Goal: Information Seeking & Learning: Understand process/instructions

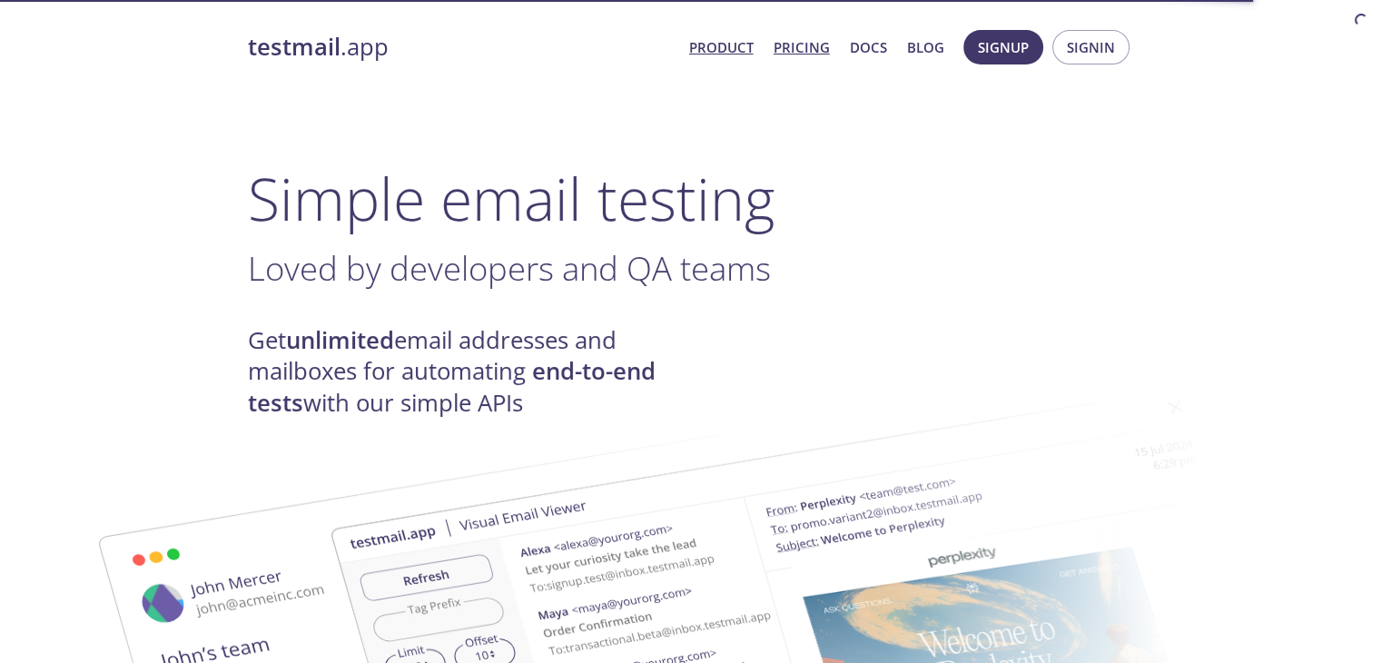
click at [801, 49] on link "Pricing" at bounding box center [802, 47] width 56 height 24
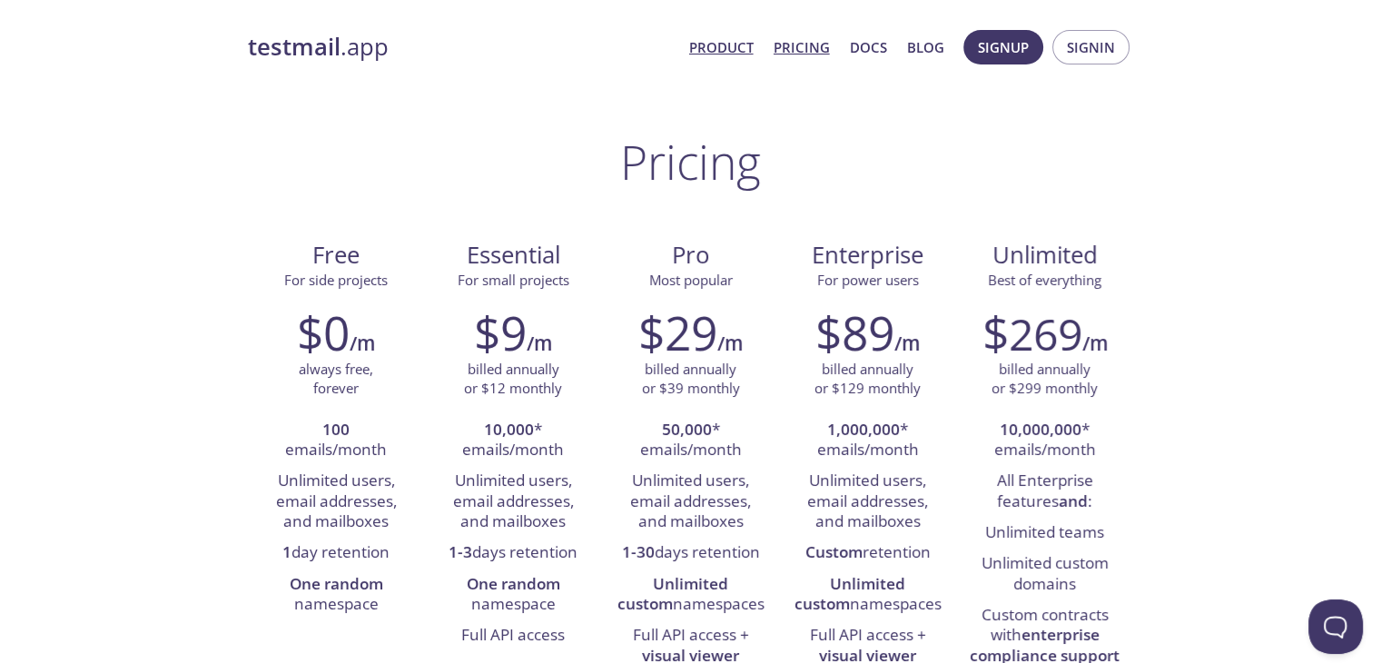
click at [711, 41] on link "Product" at bounding box center [721, 47] width 64 height 24
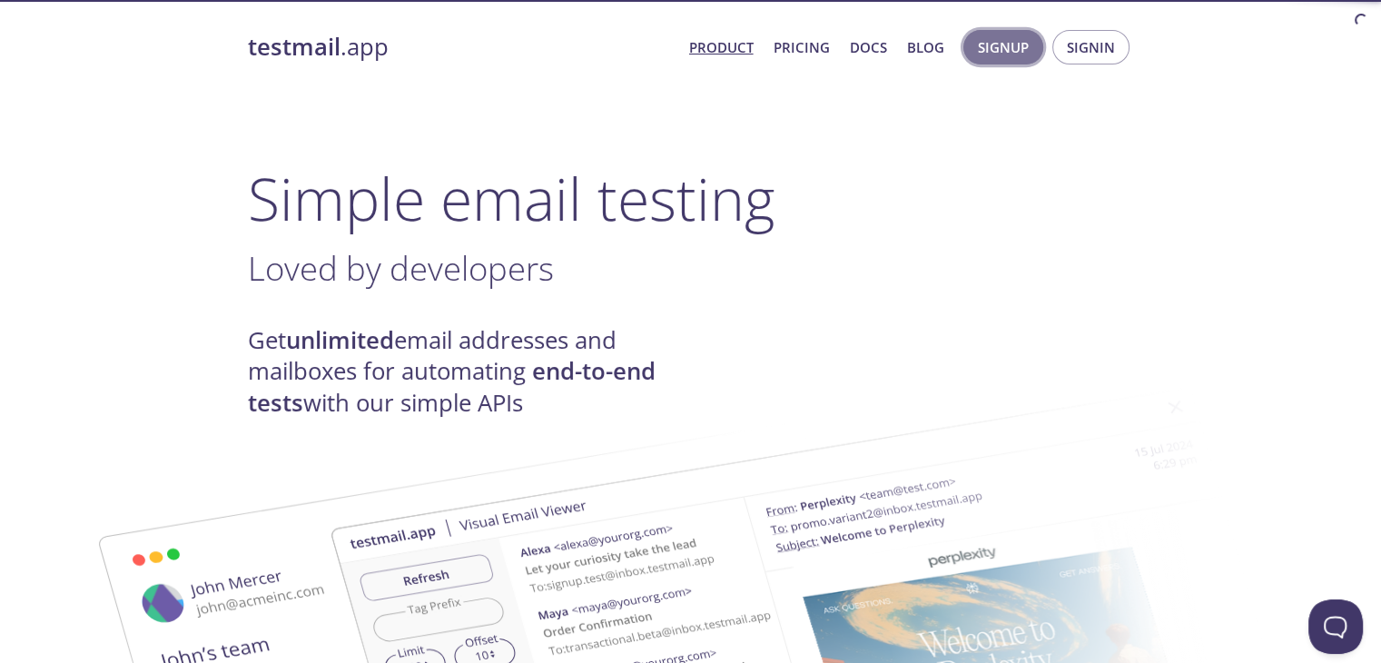
click at [1012, 44] on span "Signup" at bounding box center [1003, 47] width 51 height 24
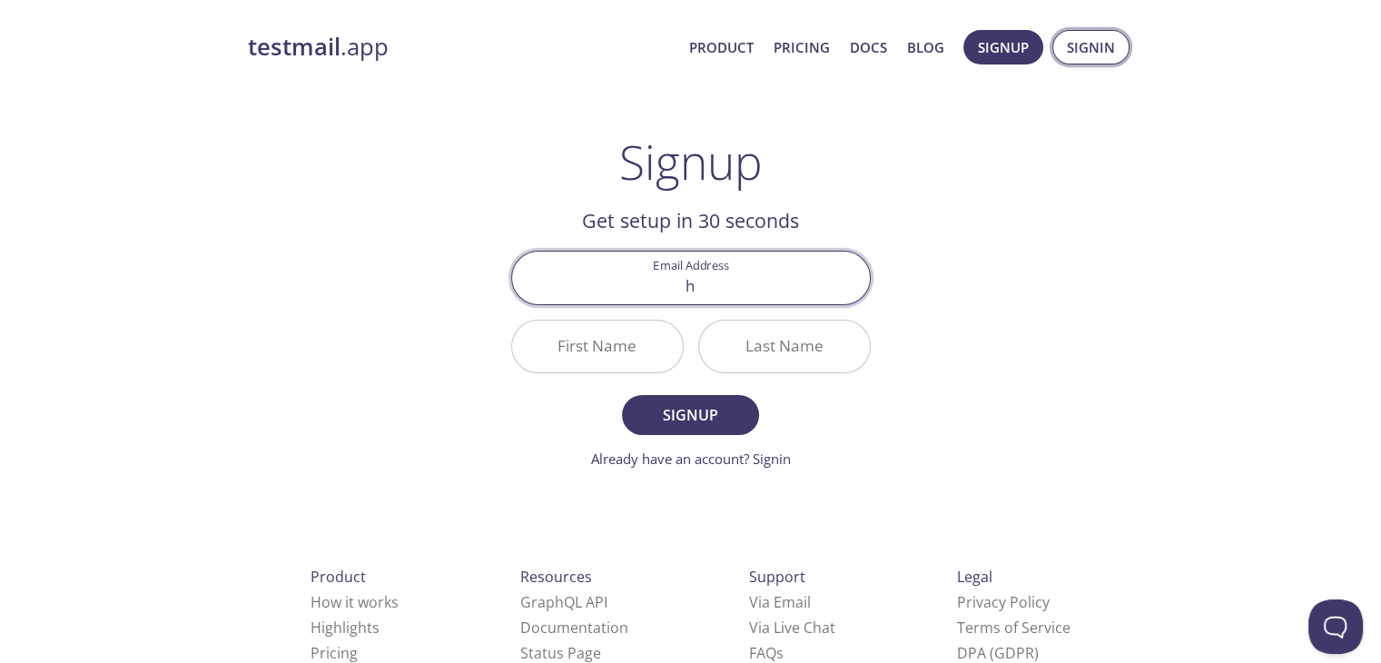
type input "h"
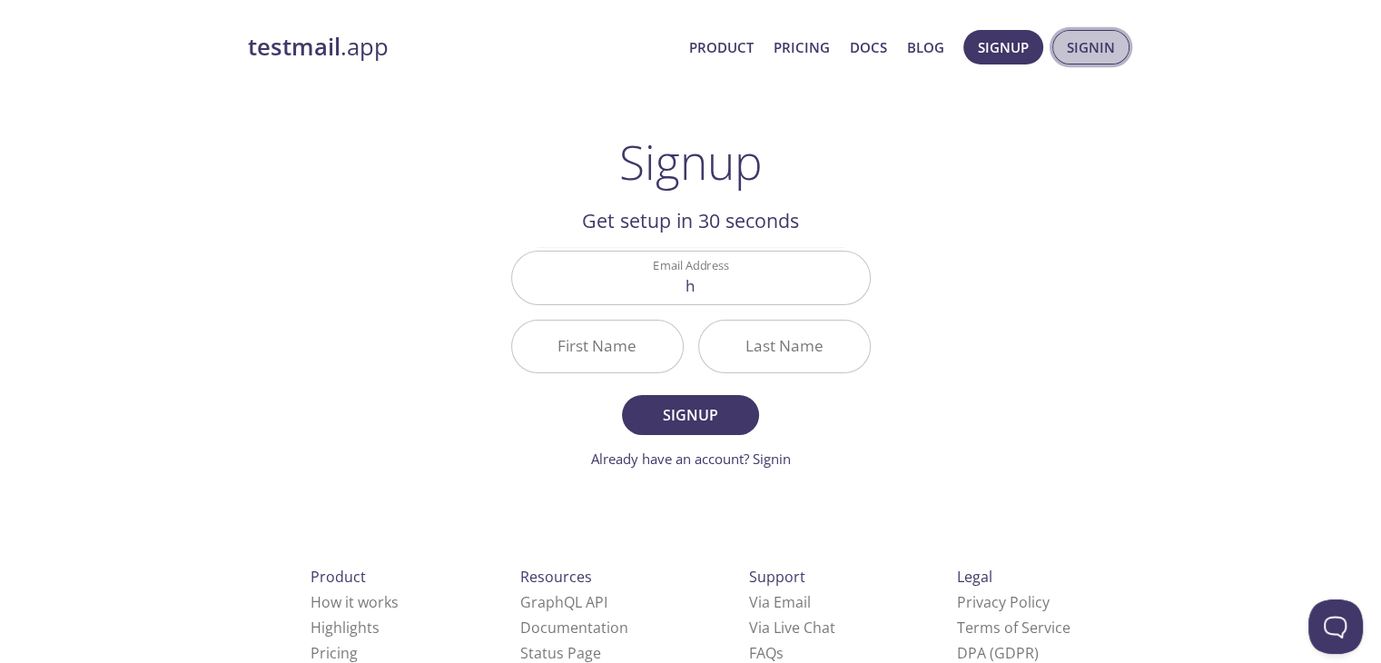
click at [1095, 50] on span "Signin" at bounding box center [1091, 47] width 48 height 24
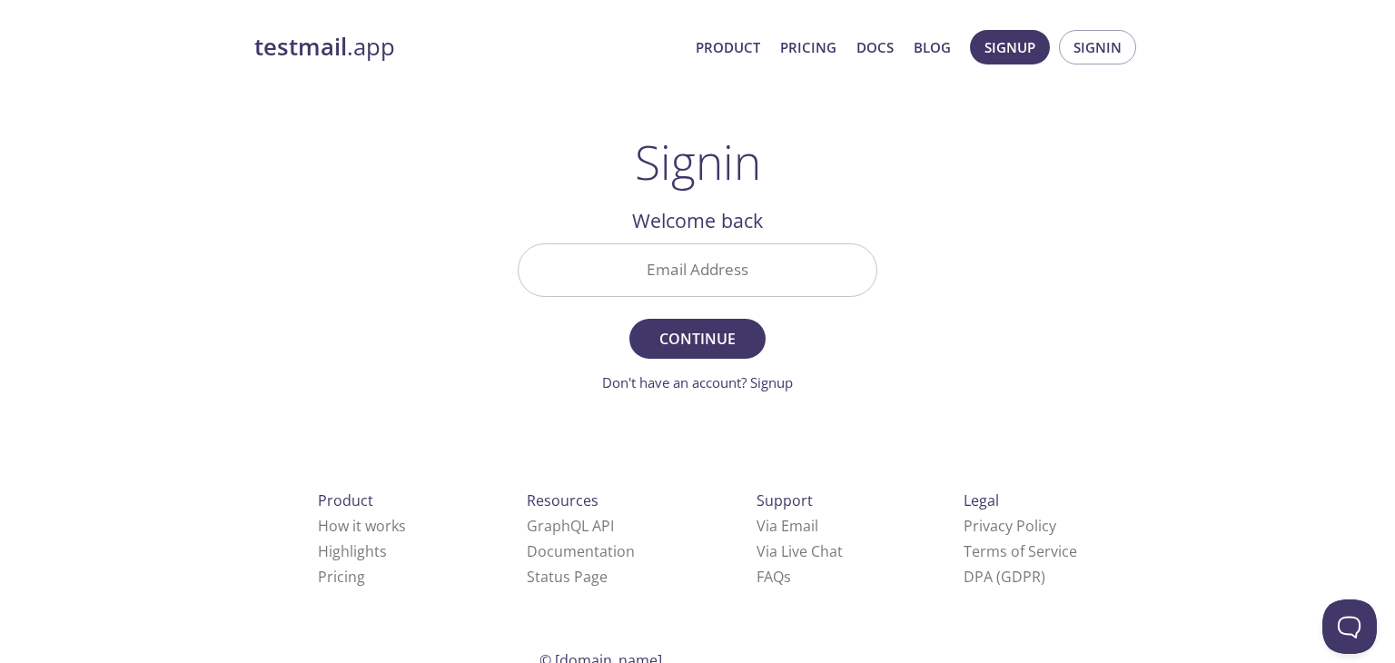
click at [734, 291] on input "Email Address" at bounding box center [697, 270] width 358 height 52
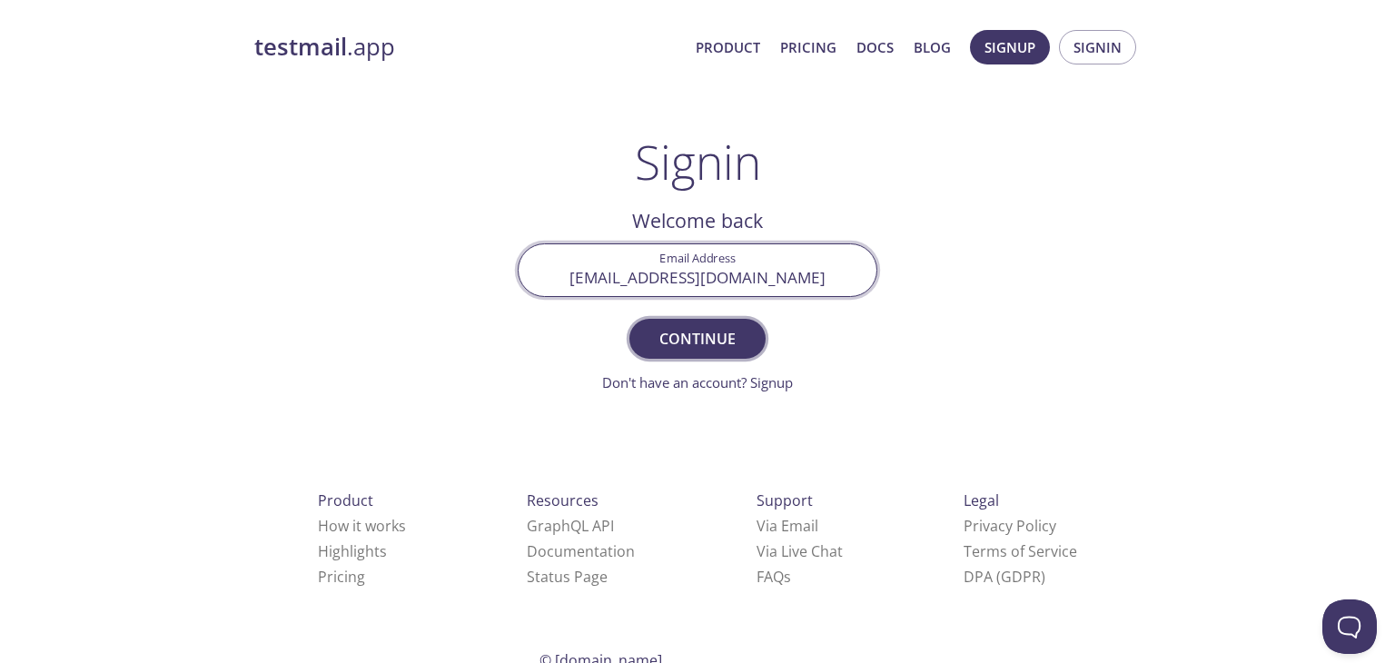
type input "henryteimensah@gmail.com"
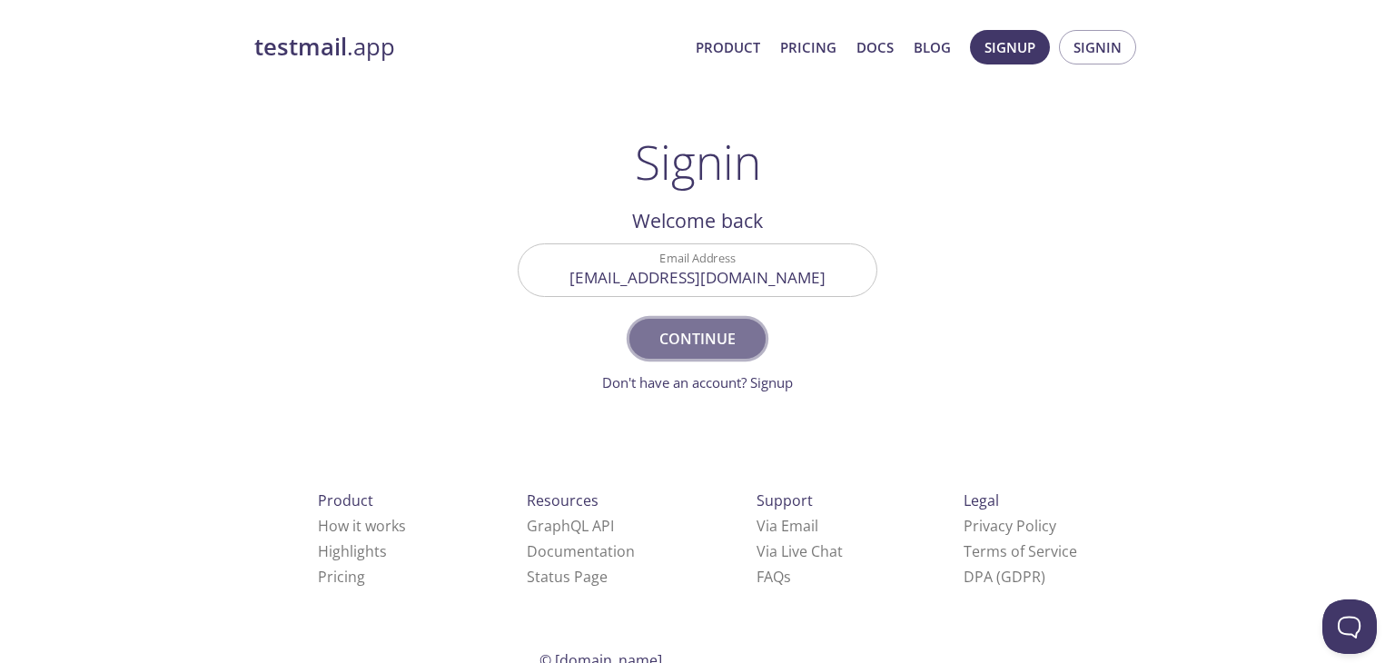
click at [716, 337] on span "Continue" at bounding box center [697, 338] width 96 height 25
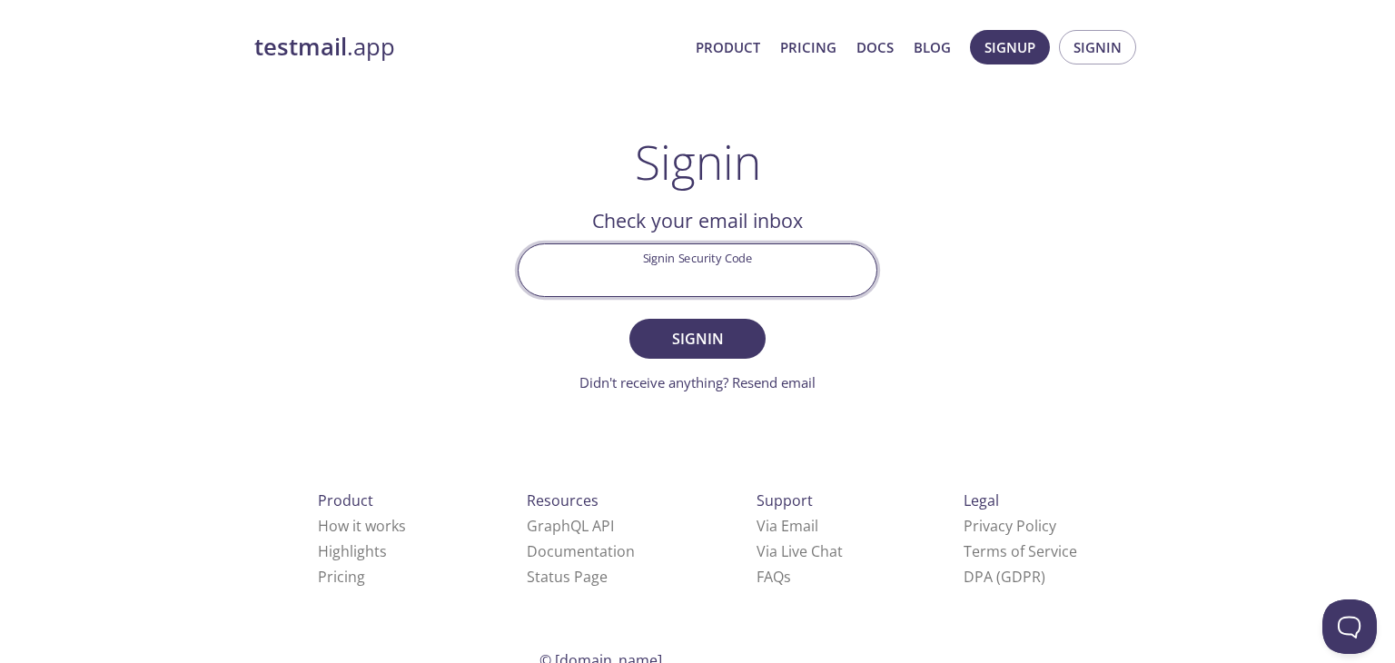
click at [742, 268] on input "Signin Security Code" at bounding box center [697, 270] width 358 height 52
paste input "937VHUD"
type input "937VHUD"
click at [722, 337] on span "Signin" at bounding box center [697, 338] width 96 height 25
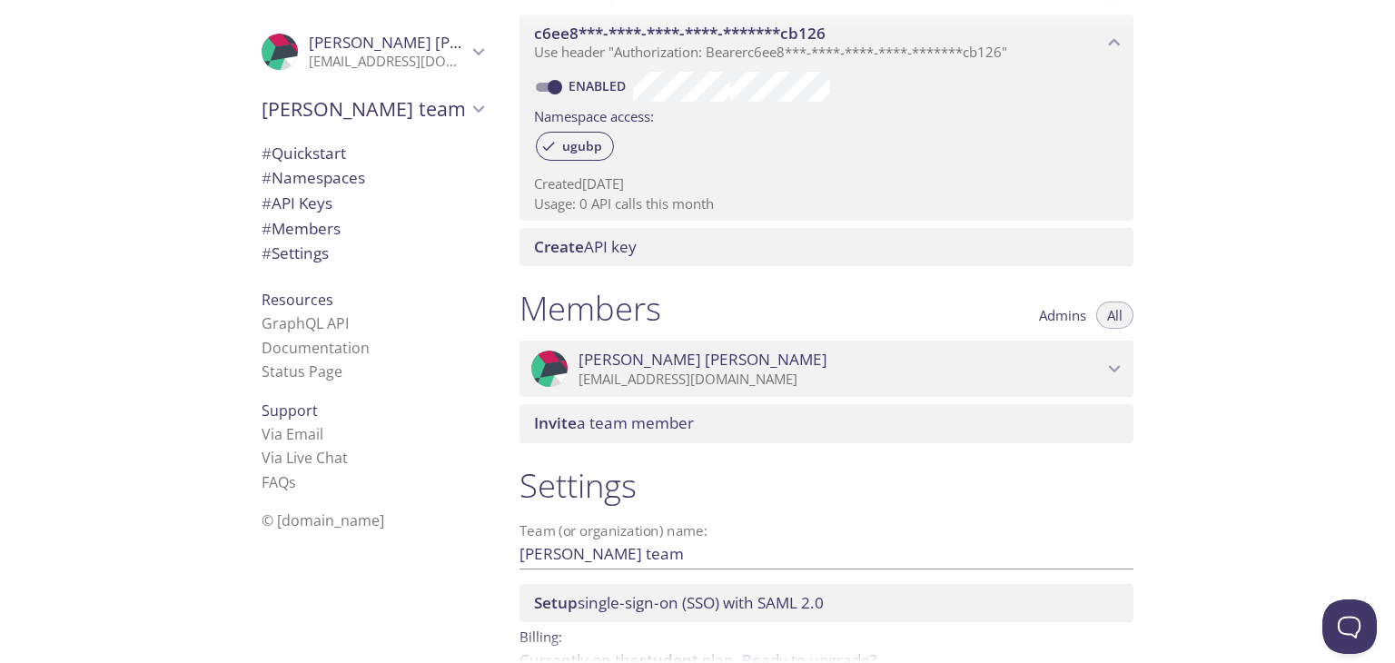
scroll to position [628, 0]
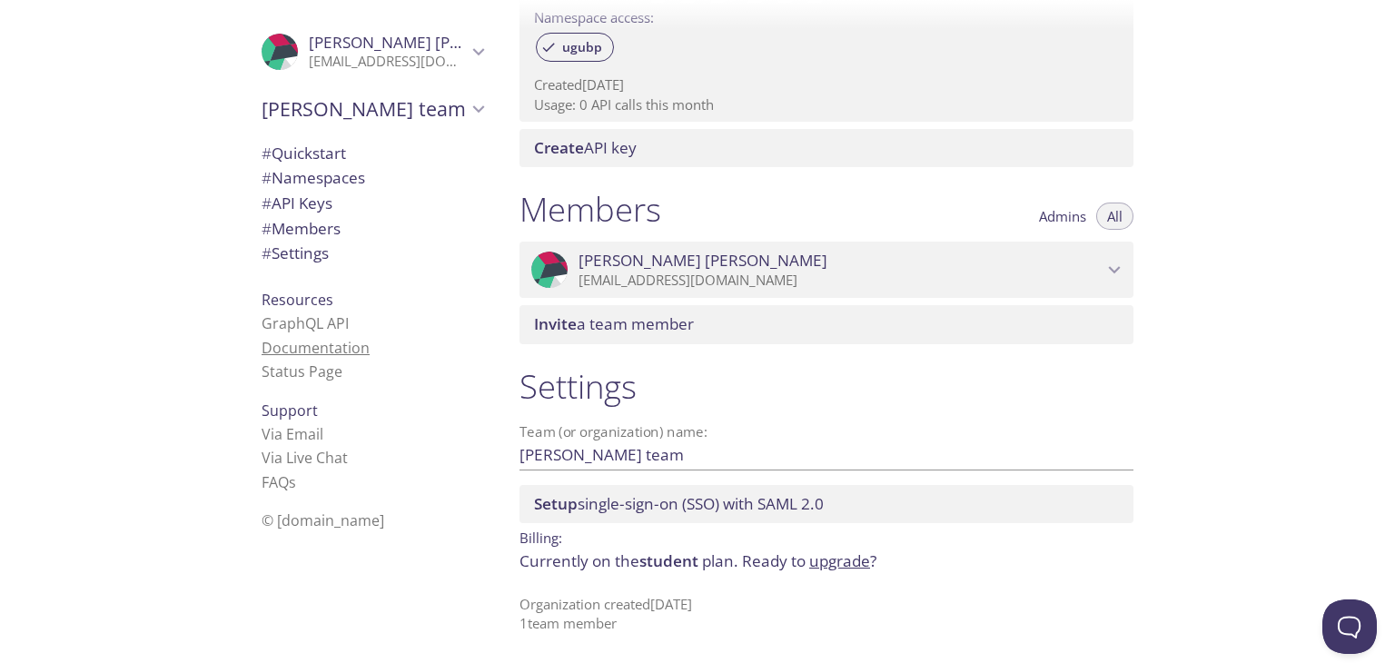
click at [308, 346] on link "Documentation" at bounding box center [316, 348] width 108 height 20
